Goal: Information Seeking & Learning: Learn about a topic

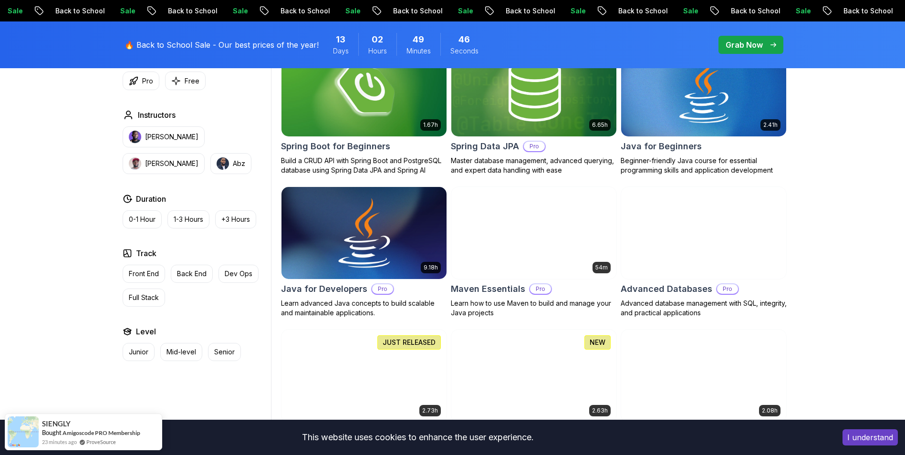
scroll to position [382, 0]
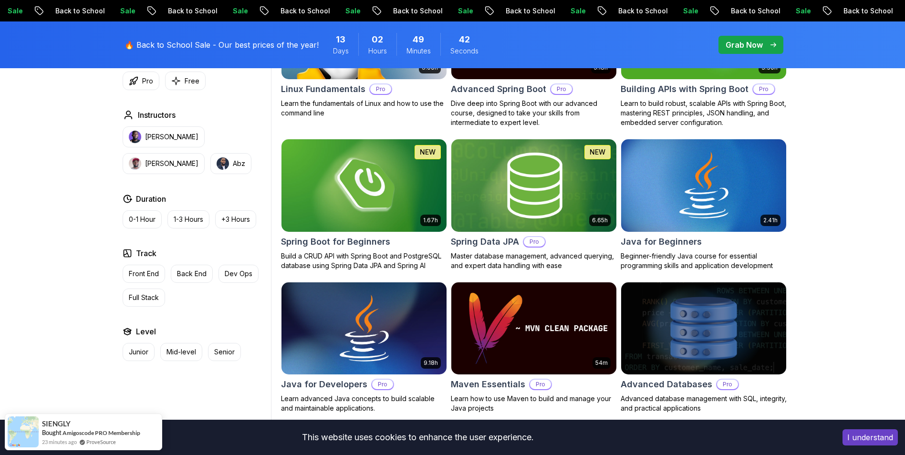
click at [516, 220] on img at bounding box center [533, 185] width 173 height 97
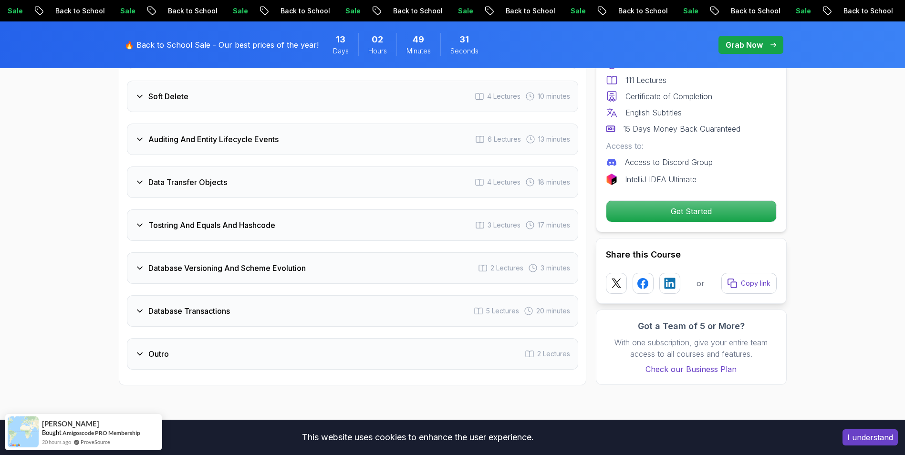
scroll to position [1861, 0]
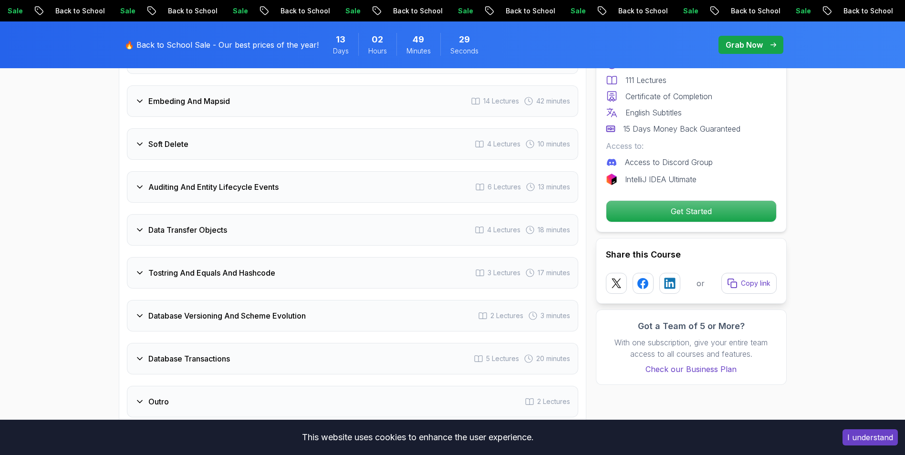
click at [537, 225] on div "Data Transfer Objects 4 Lectures 18 minutes" at bounding box center [352, 229] width 451 height 31
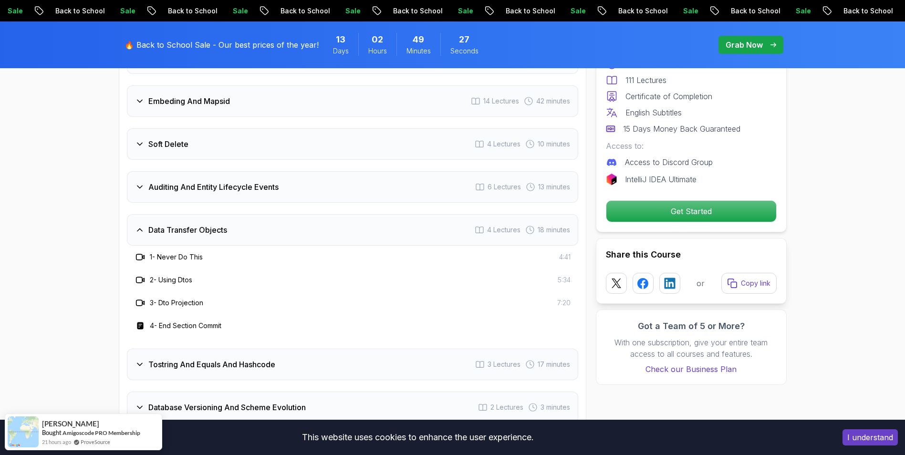
click at [537, 225] on div "Data Transfer Objects 4 Lectures 18 minutes" at bounding box center [352, 229] width 451 height 31
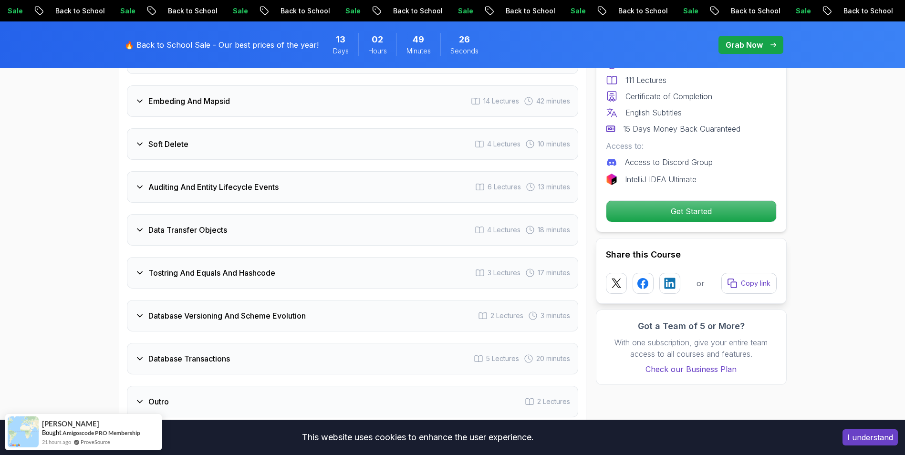
click at [546, 266] on div "Tostring And Equals And Hashcode 3 Lectures 17 minutes" at bounding box center [352, 272] width 451 height 31
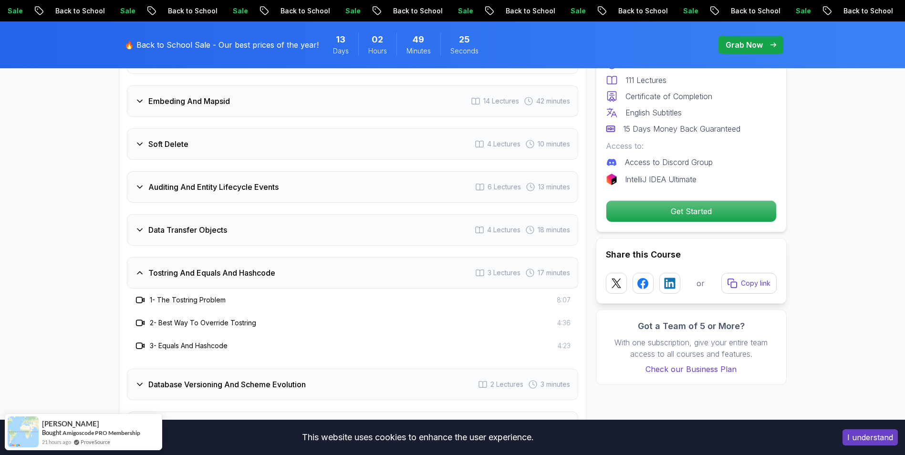
click at [546, 266] on div "Tostring And Equals And Hashcode 3 Lectures 17 minutes" at bounding box center [352, 272] width 451 height 31
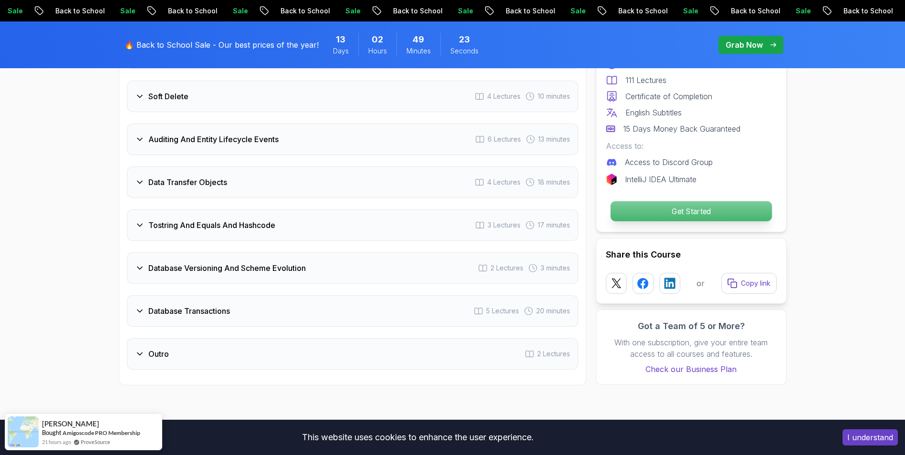
click at [678, 201] on p "Get Started" at bounding box center [690, 211] width 161 height 20
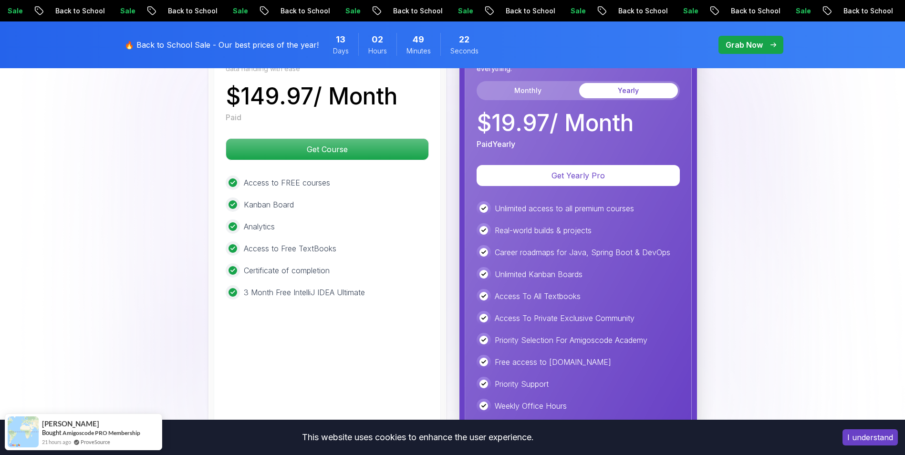
scroll to position [2346, 0]
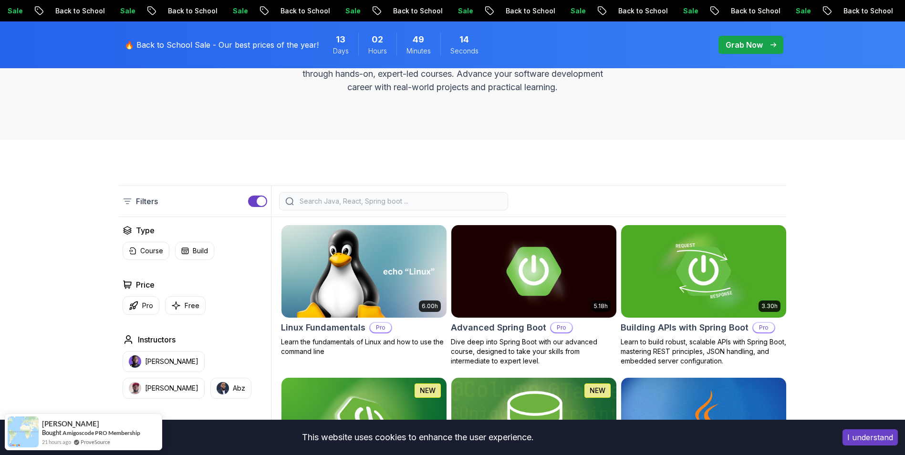
scroll to position [286, 0]
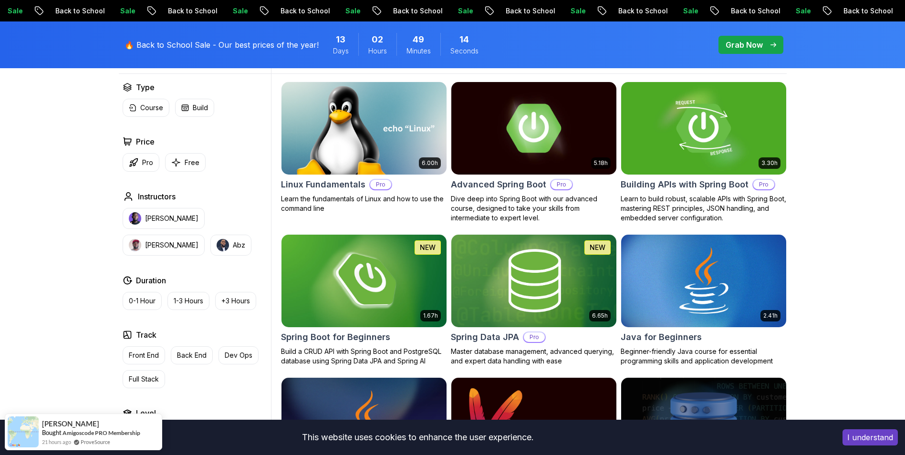
click at [372, 283] on img at bounding box center [363, 280] width 173 height 97
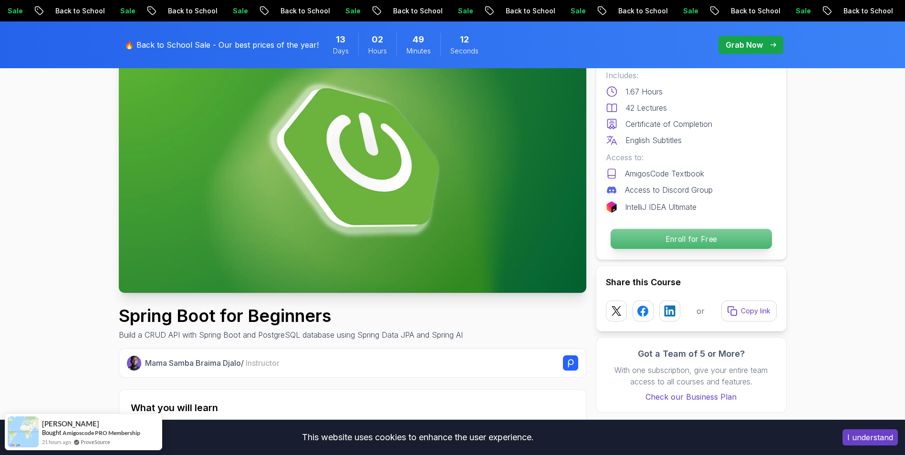
click at [670, 237] on p "Enroll for Free" at bounding box center [690, 239] width 161 height 20
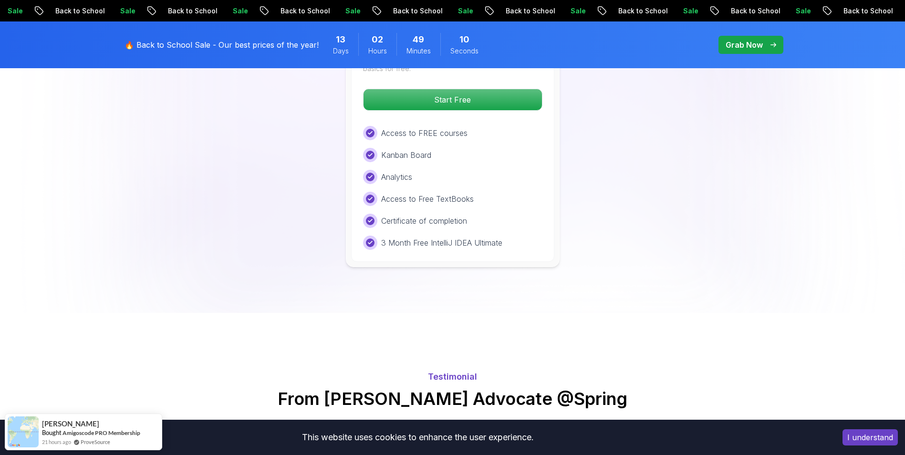
drag, startPoint x: 538, startPoint y: 246, endPoint x: 564, endPoint y: 231, distance: 29.3
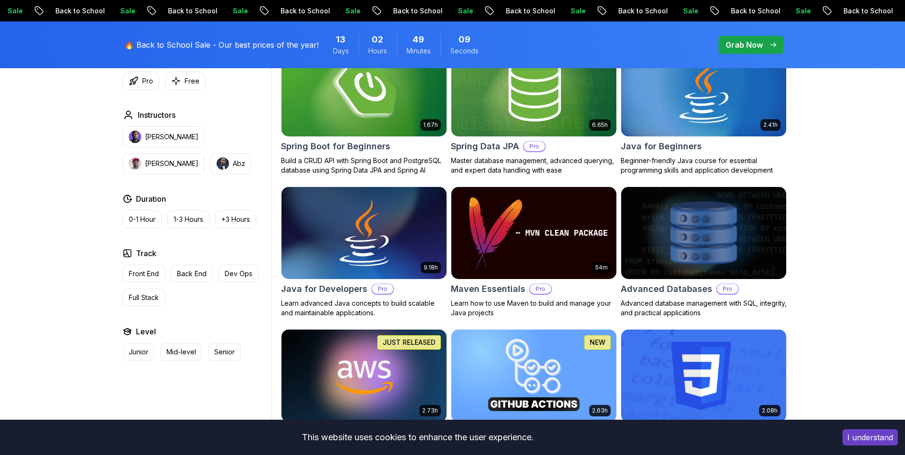
scroll to position [430, 0]
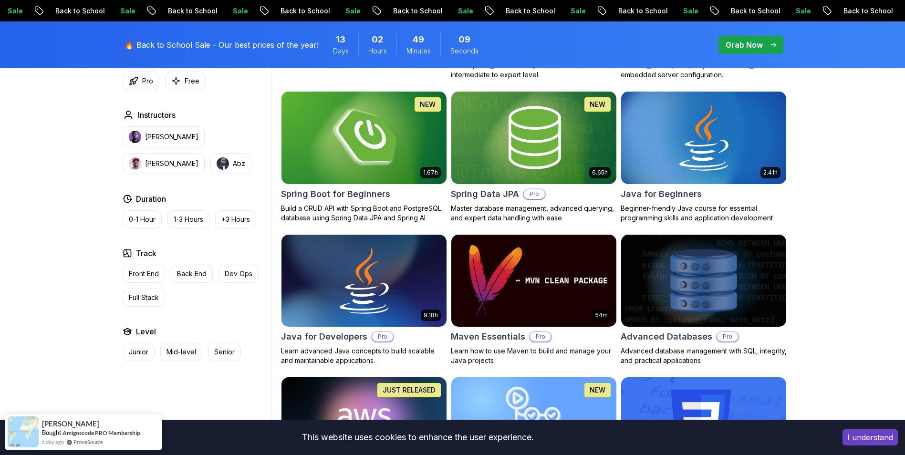
click at [406, 152] on img at bounding box center [363, 137] width 173 height 97
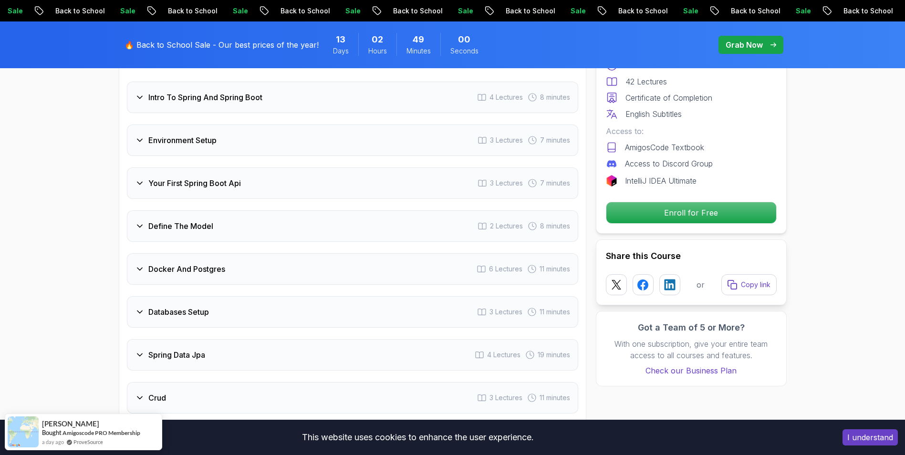
scroll to position [1289, 0]
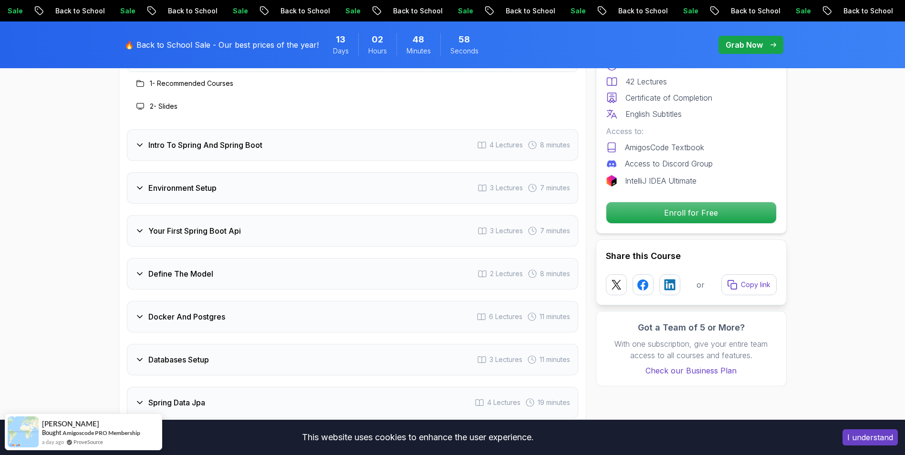
click at [391, 139] on div "Intro To Spring And Spring Boot 4 Lectures 8 minutes" at bounding box center [352, 144] width 451 height 31
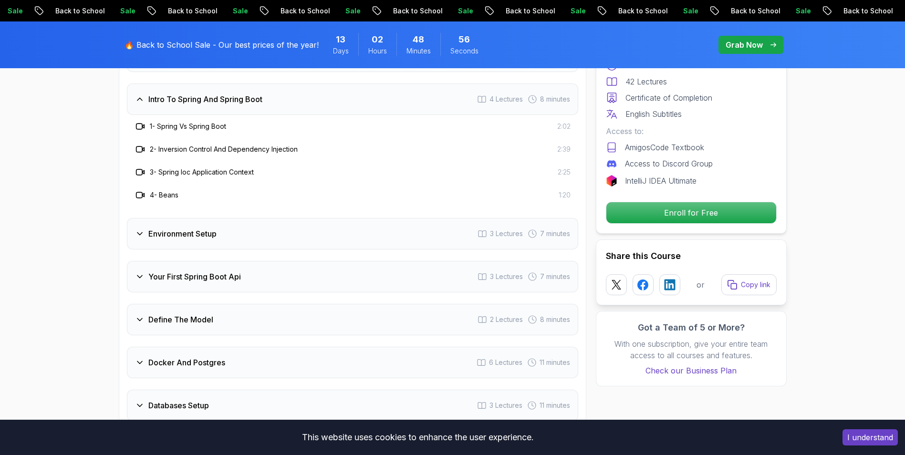
click at [405, 225] on div "Environment Setup 3 Lectures 7 minutes" at bounding box center [352, 233] width 451 height 31
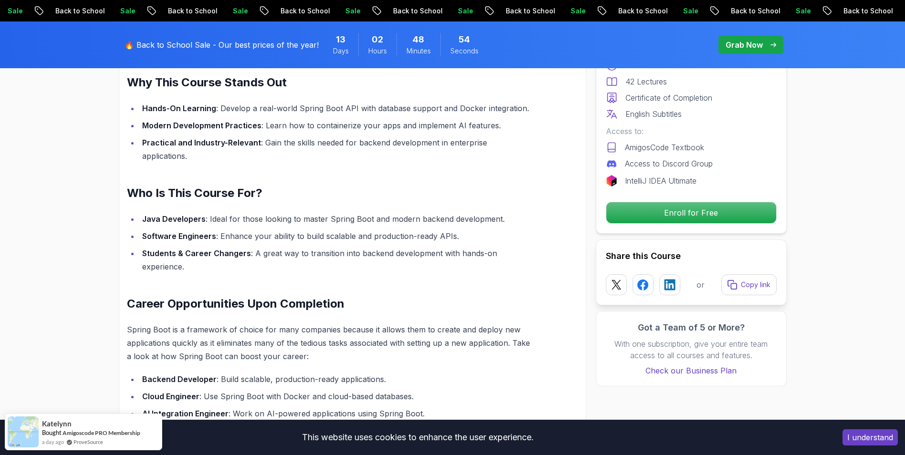
scroll to position [430, 0]
